Goal: Task Accomplishment & Management: Manage account settings

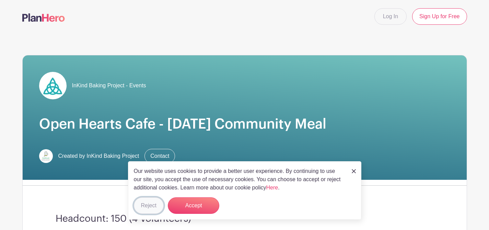
click at [143, 204] on button "Reject" at bounding box center [149, 205] width 30 height 16
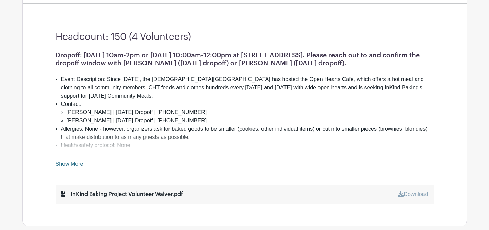
scroll to position [183, 0]
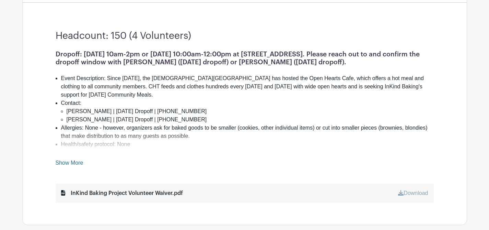
click at [74, 173] on div "Headcount: 150 (4 Volunteers) Dropoff: [DATE] 10am-2pm or [DATE] 10:00am-12:00p…" at bounding box center [244, 116] width 411 height 216
click at [71, 157] on div "Dropoff: [DATE] 10am-2pm or [DATE] 10:00am-12:00pm at [STREET_ADDRESS]. Please …" at bounding box center [245, 108] width 378 height 117
click at [71, 160] on link "Show More" at bounding box center [70, 164] width 28 height 9
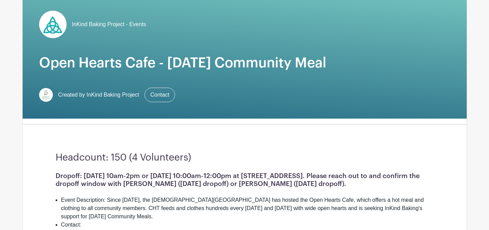
scroll to position [0, 0]
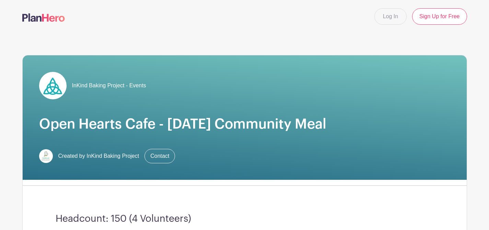
click at [44, 154] on img at bounding box center [46, 156] width 14 height 14
click at [52, 79] on img at bounding box center [52, 85] width 27 height 27
click at [59, 18] on img at bounding box center [43, 17] width 43 height 8
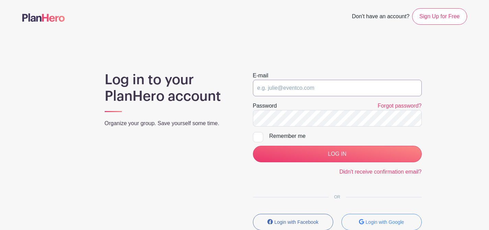
type input "[PERSON_NAME][EMAIL_ADDRESS][DOMAIN_NAME]"
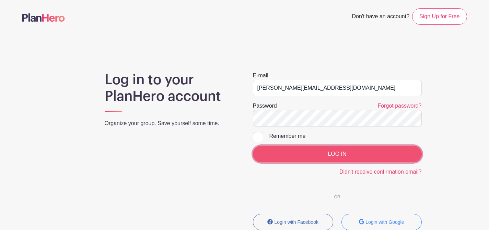
click at [339, 148] on input "LOG IN" at bounding box center [337, 154] width 169 height 16
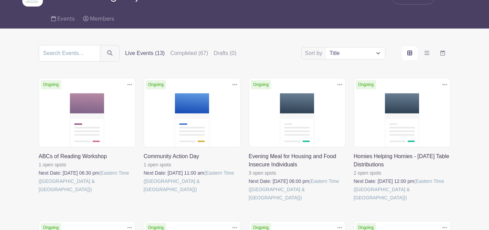
scroll to position [44, 0]
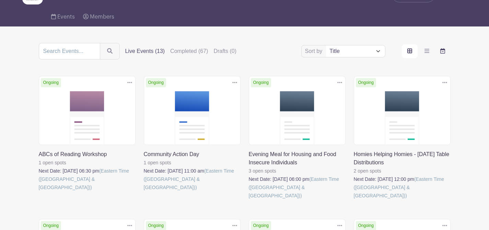
click at [444, 54] on icon "order and view" at bounding box center [442, 50] width 5 height 5
click at [0, 0] on input "order and view" at bounding box center [0, 0] width 0 height 0
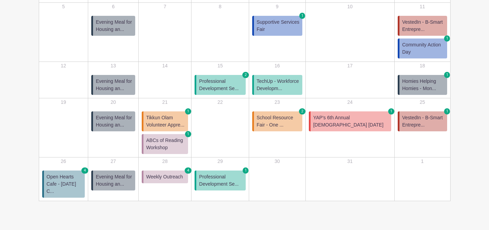
scroll to position [190, 0]
click at [182, 173] on span "Weekly Outreach" at bounding box center [164, 176] width 37 height 7
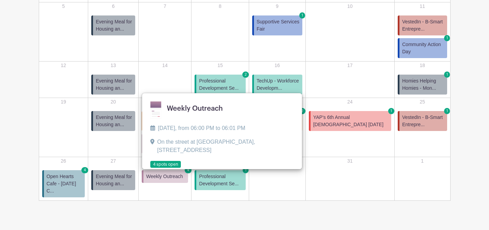
click at [150, 168] on link at bounding box center [150, 168] width 0 height 0
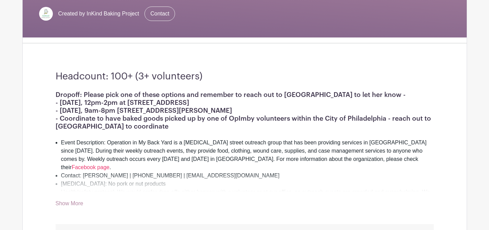
scroll to position [135, 0]
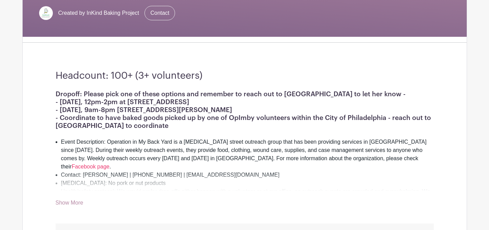
click at [72, 201] on link "Show More" at bounding box center [70, 203] width 28 height 9
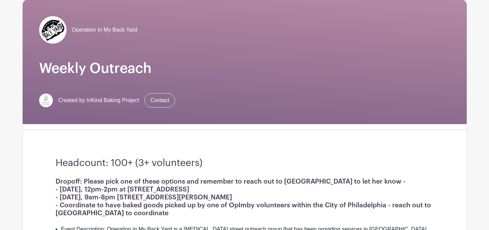
scroll to position [0, 0]
